Goal: Communication & Community: Answer question/provide support

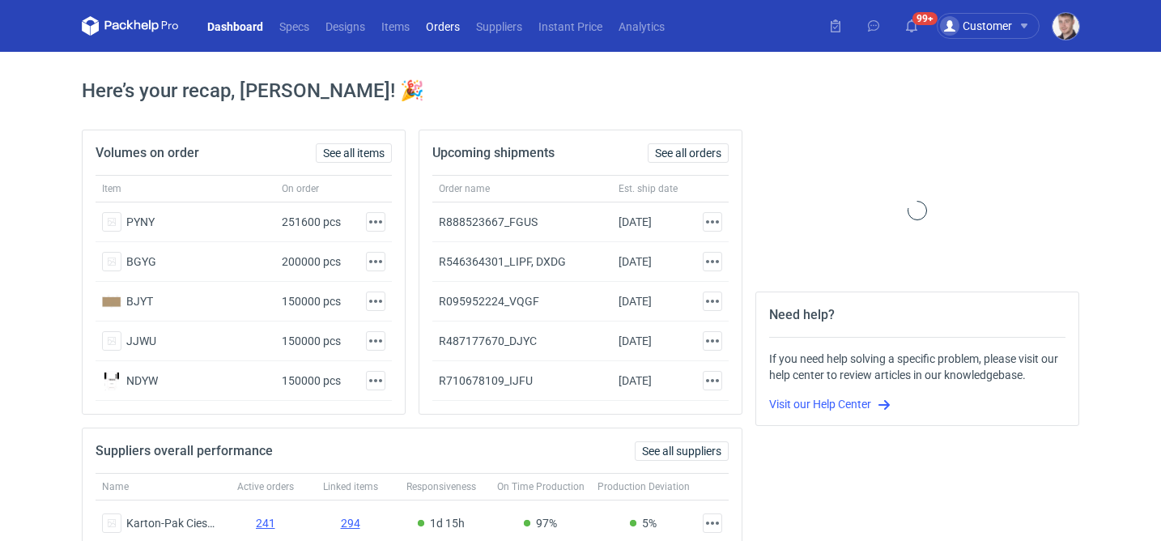
click at [425, 25] on link "Orders" at bounding box center [443, 25] width 50 height 19
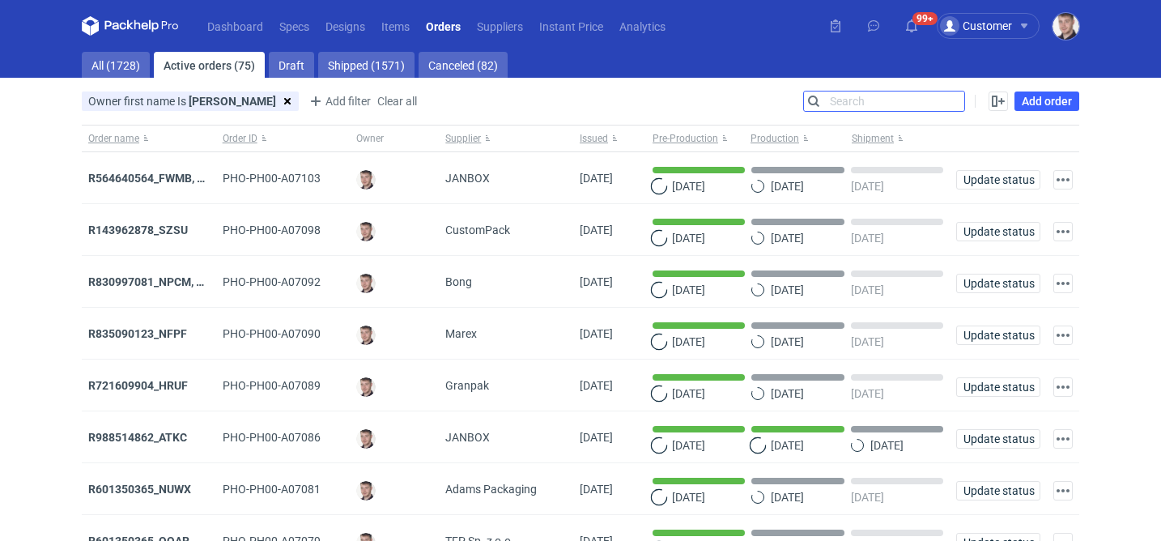
click at [963, 100] on input "Search" at bounding box center [884, 100] width 160 height 19
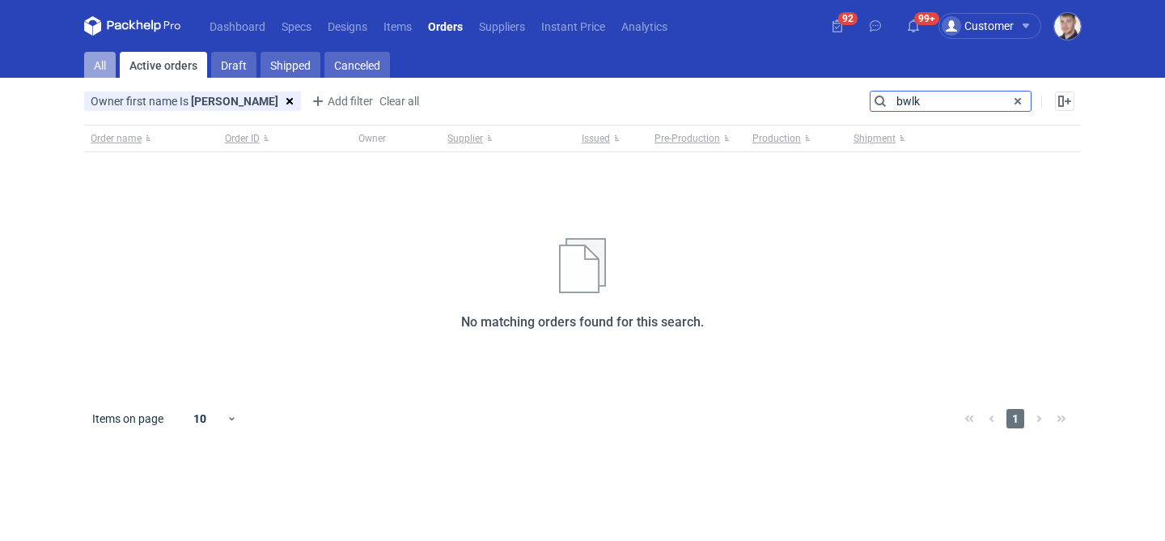
type input "bwlk"
click at [107, 62] on link "All" at bounding box center [100, 65] width 32 height 26
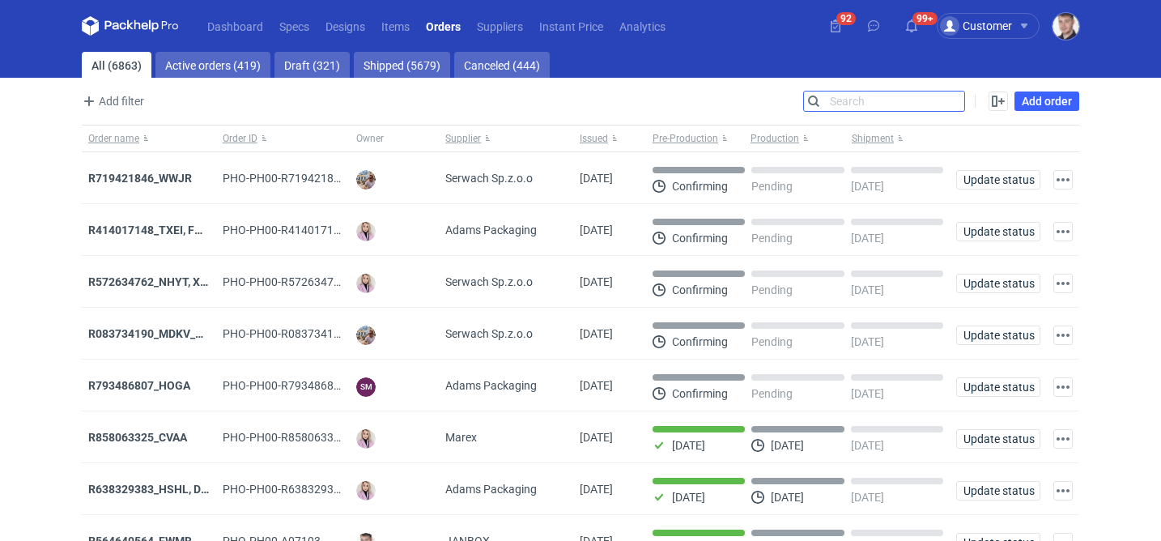
click at [853, 107] on input "Search" at bounding box center [884, 100] width 160 height 19
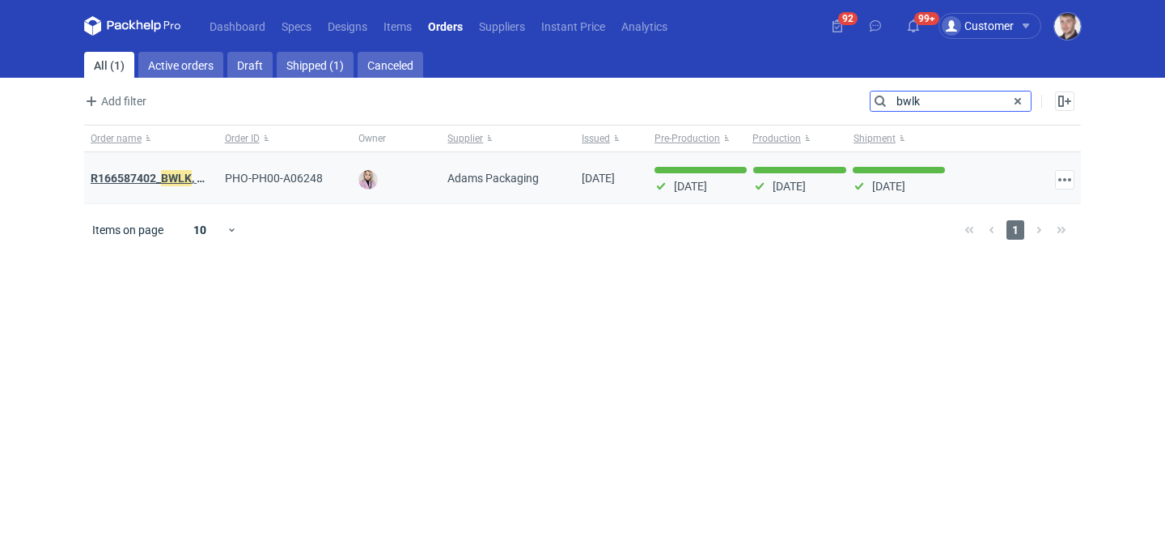
type input "bwlk"
click at [174, 172] on em "BWLK" at bounding box center [176, 178] width 31 height 18
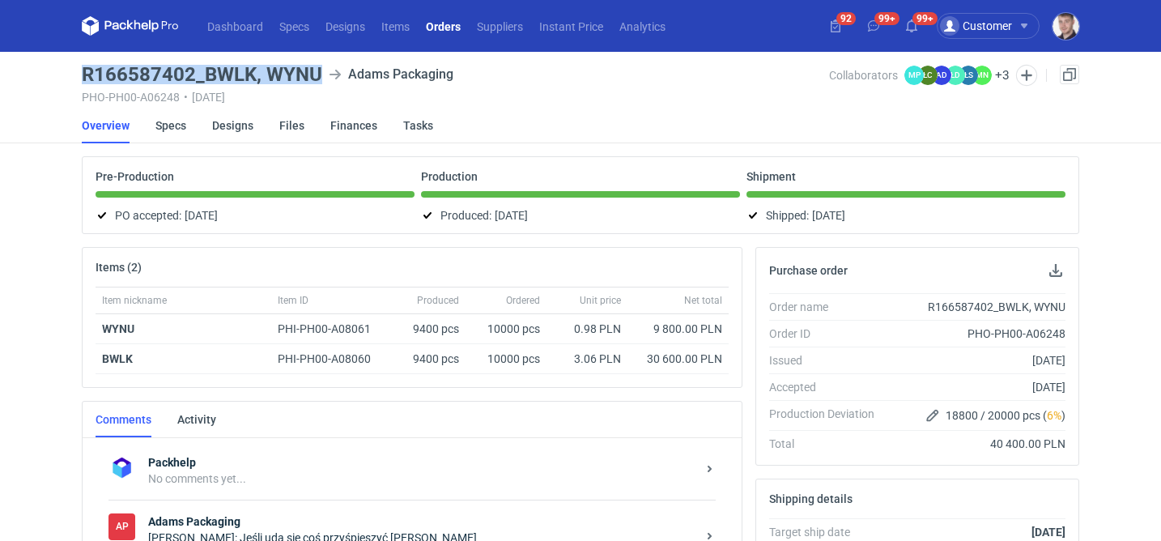
drag, startPoint x: 81, startPoint y: 71, endPoint x: 316, endPoint y: 70, distance: 235.5
click at [316, 70] on main "R166587402_BWLK, [PERSON_NAME] Packaging PHO-PH00-A06248 • [DATE] Collaborators…" at bounding box center [580, 547] width 1010 height 991
copy h3 "R166587402_BWLK, WYNU"
click at [243, 132] on link "Designs" at bounding box center [232, 126] width 41 height 36
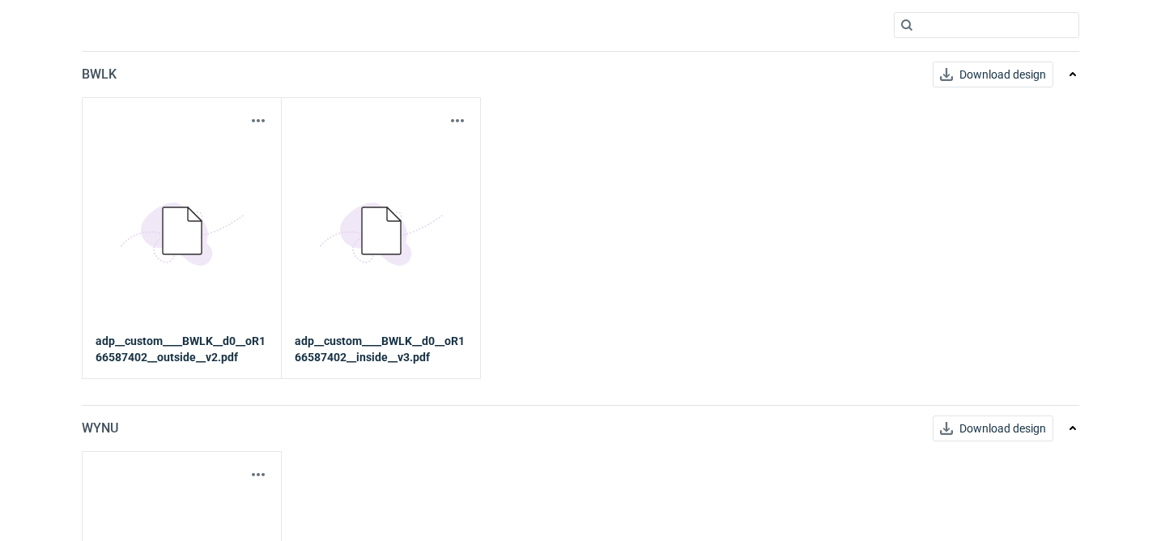
scroll to position [151, 0]
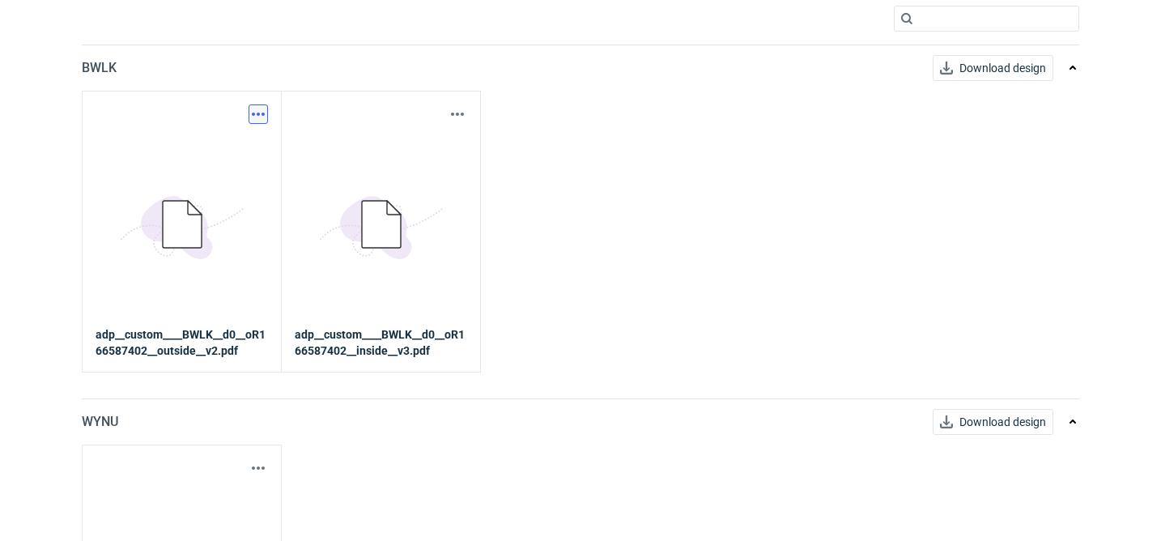
click at [263, 119] on button "button" at bounding box center [257, 113] width 19 height 19
click at [236, 152] on link "Download design part" at bounding box center [187, 150] width 149 height 26
click at [456, 104] on button "button" at bounding box center [457, 113] width 19 height 19
click at [427, 148] on link "Download design part" at bounding box center [386, 150] width 149 height 26
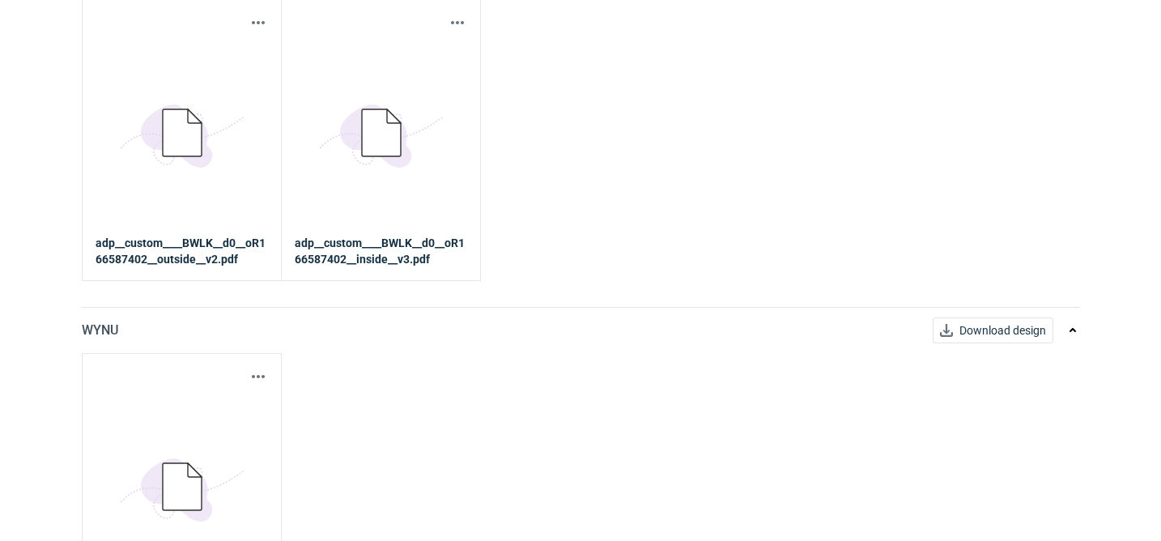
scroll to position [336, 0]
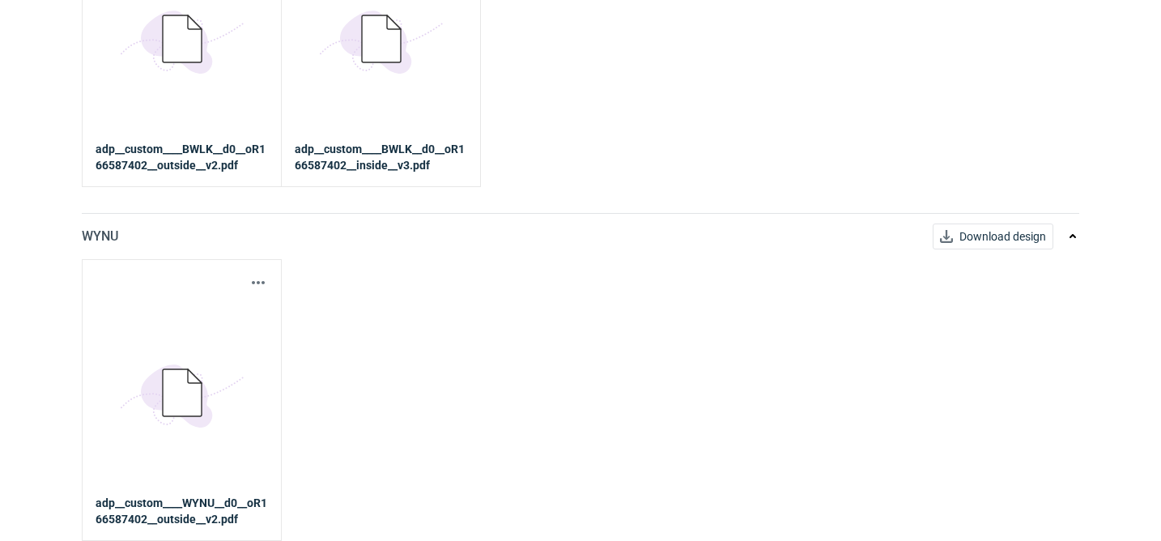
click at [271, 279] on div "Download design part 5BD5AC33-3523-40E7-9262-1BFF0AD53D48@1x adp__custom____WYN…" at bounding box center [182, 400] width 200 height 282
click at [262, 279] on button "button" at bounding box center [257, 282] width 19 height 19
click at [236, 316] on link "Download design part" at bounding box center [187, 318] width 149 height 26
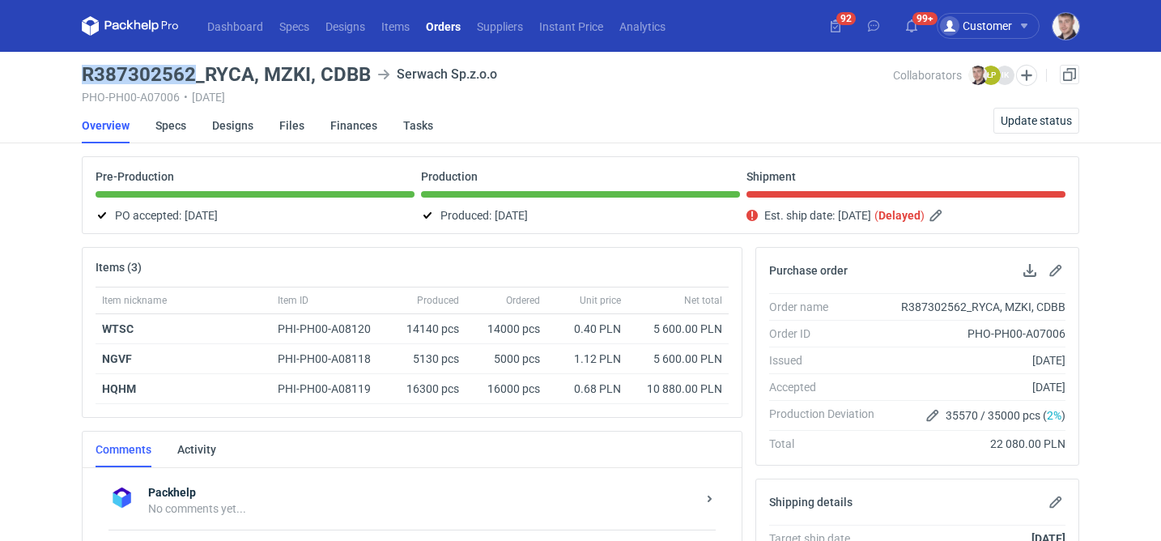
drag, startPoint x: 83, startPoint y: 73, endPoint x: 190, endPoint y: 73, distance: 106.8
click at [190, 73] on h3 "R387302562_RYCA, MZKI, CDBB" at bounding box center [226, 74] width 289 height 19
copy h3 "R387302562"
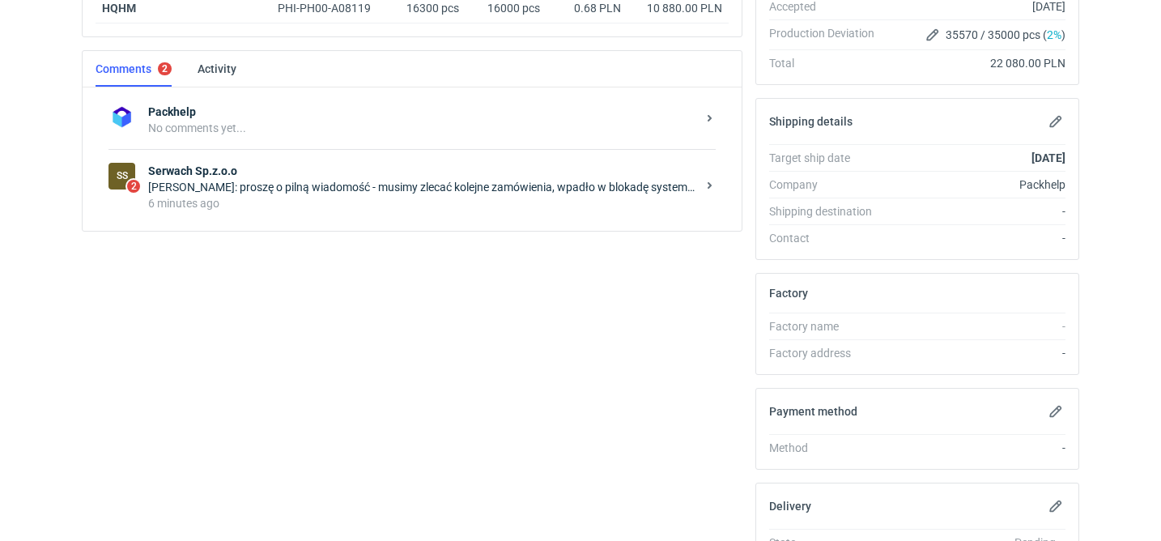
click at [469, 187] on div "Łukasz Postawa: proszę o pilną wiadomość - musimy zlecać kolejne zamówienia, wp…" at bounding box center [422, 187] width 548 height 16
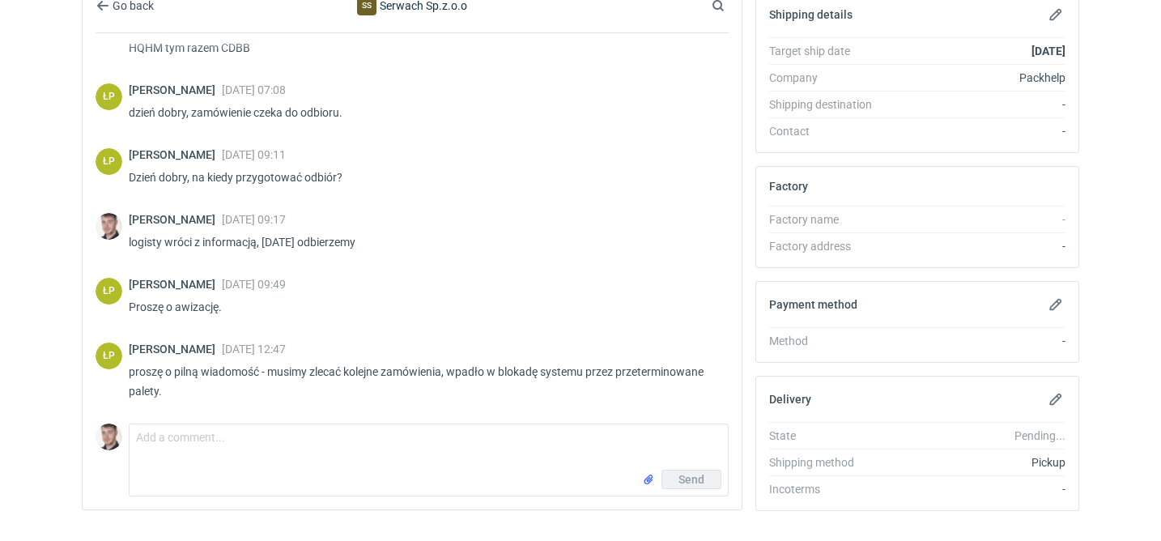
scroll to position [503, 0]
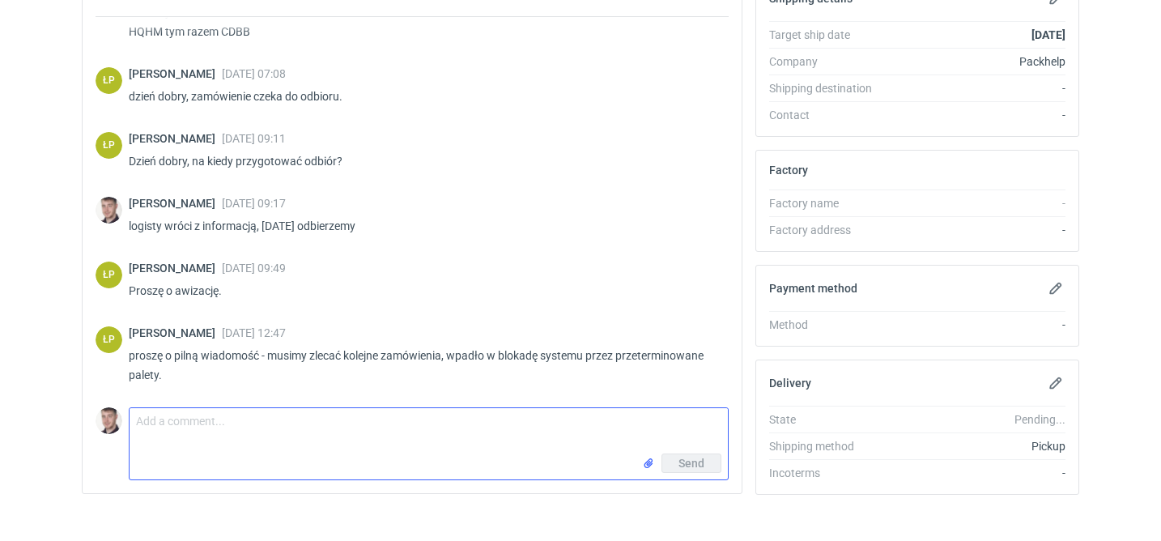
click at [237, 420] on textarea "Comment message" at bounding box center [428, 430] width 598 height 45
paste textarea "wyjazd niestety dopiero udało się zaplanować na 18.08, Spowodowane jest to dług…"
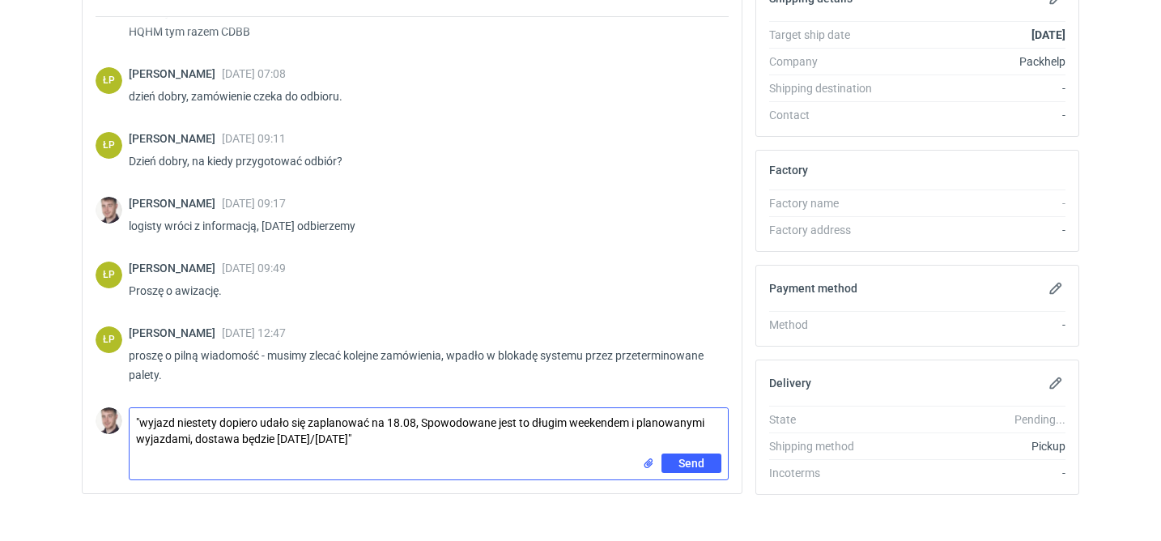
type textarea ""wyjazd niestety dopiero udało się zaplanować na 18.08, Spowodowane jest to dłu…"
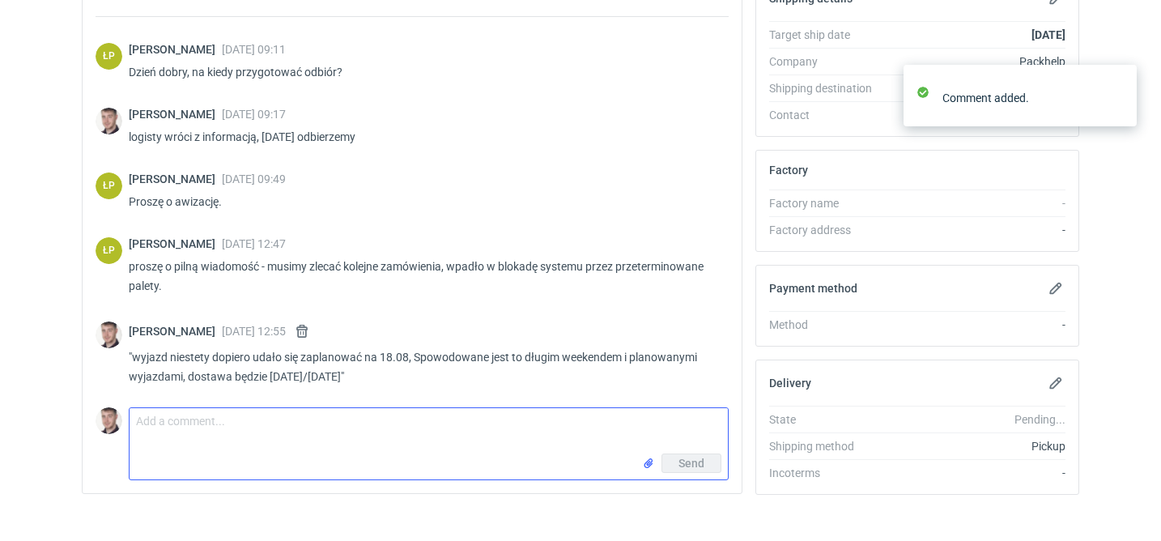
scroll to position [217, 0]
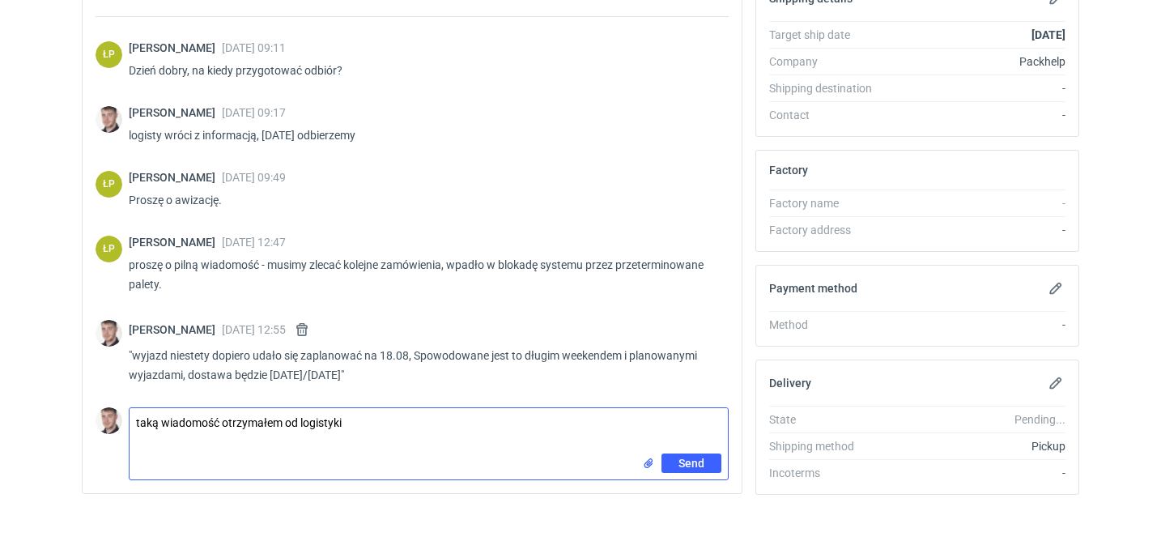
type textarea "taką wiadomość otrzymałem od logistyki"
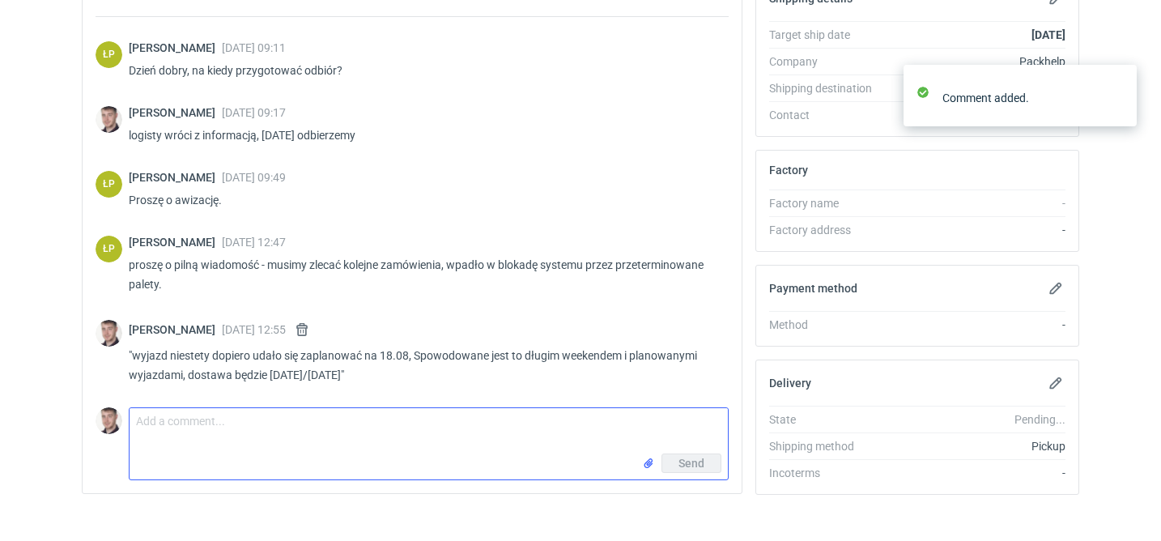
scroll to position [288, 0]
